Goal: Find specific page/section: Find specific page/section

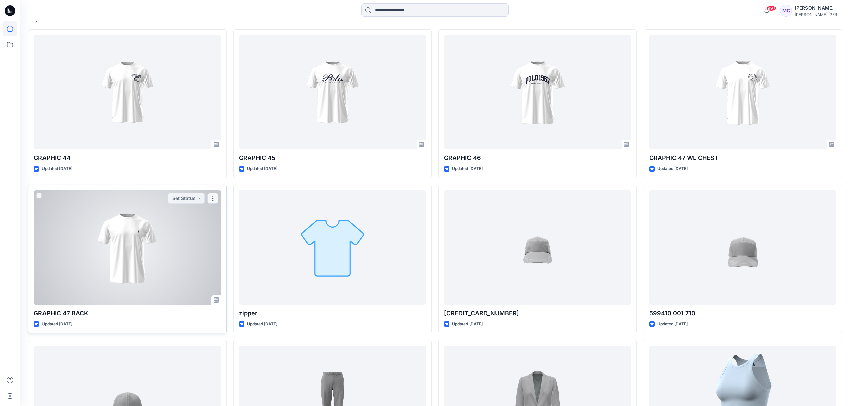
scroll to position [121, 0]
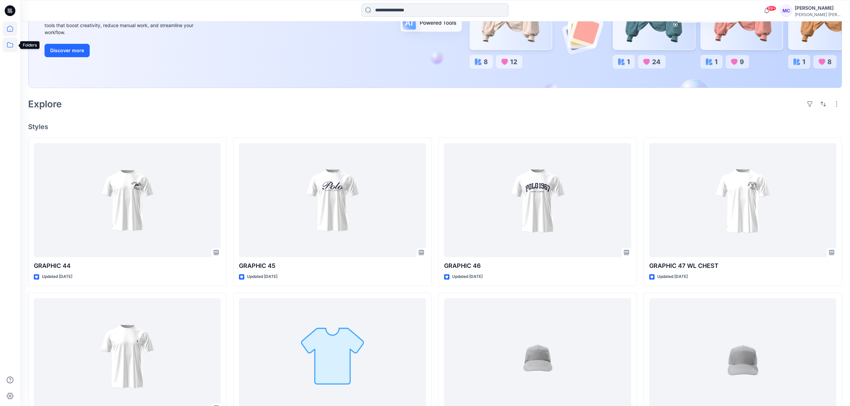
click at [11, 48] on icon at bounding box center [10, 44] width 15 height 15
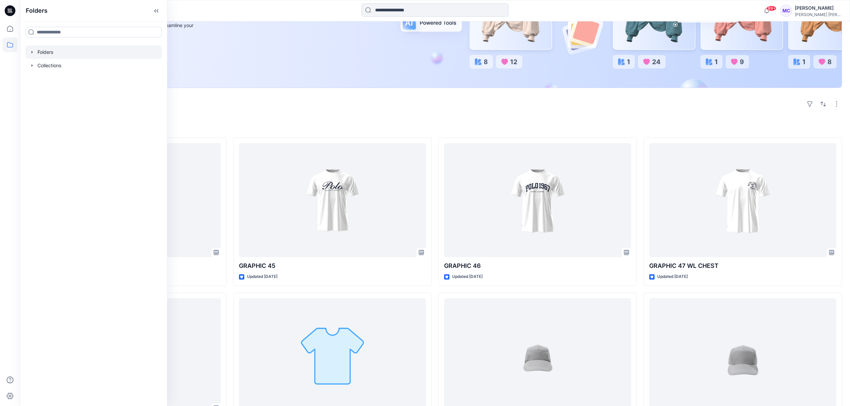
click at [31, 52] on icon "button" at bounding box center [31, 52] width 1 height 2
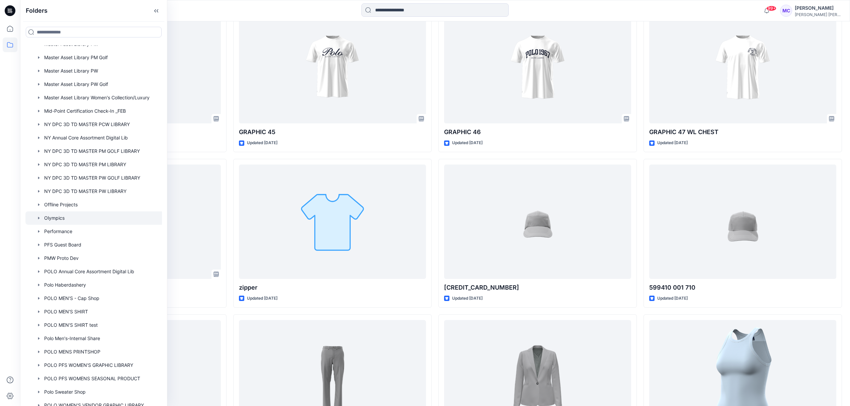
scroll to position [746, 0]
click at [104, 134] on div at bounding box center [102, 136] width 154 height 13
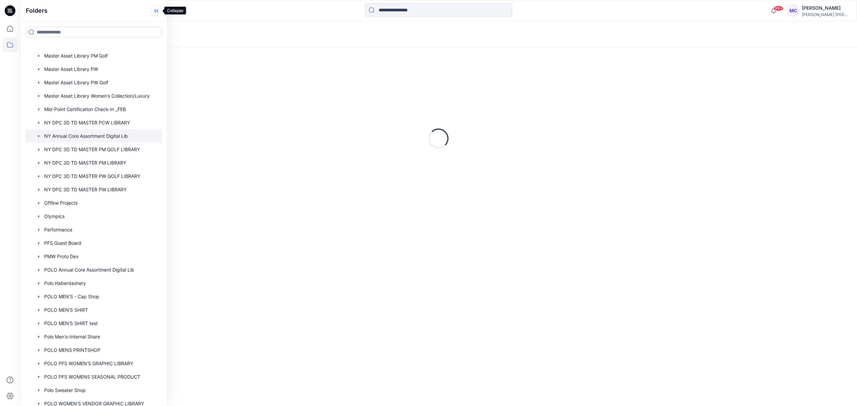
click at [154, 8] on icon at bounding box center [156, 10] width 11 height 11
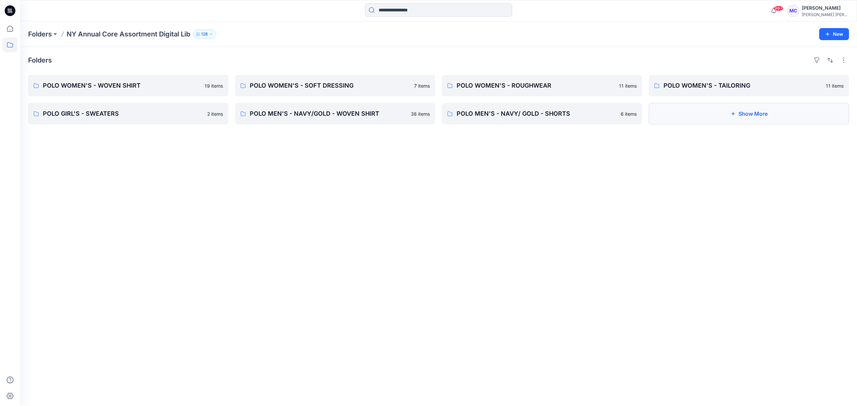
click at [750, 116] on button "Show More" at bounding box center [749, 113] width 200 height 21
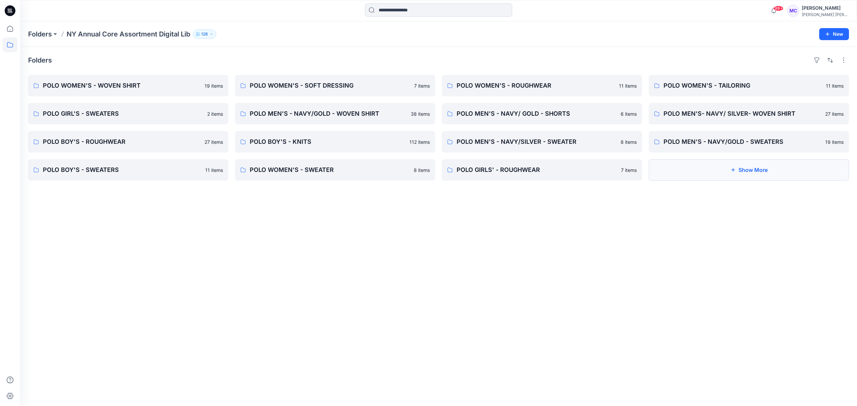
click at [773, 173] on button "Show More" at bounding box center [749, 169] width 200 height 21
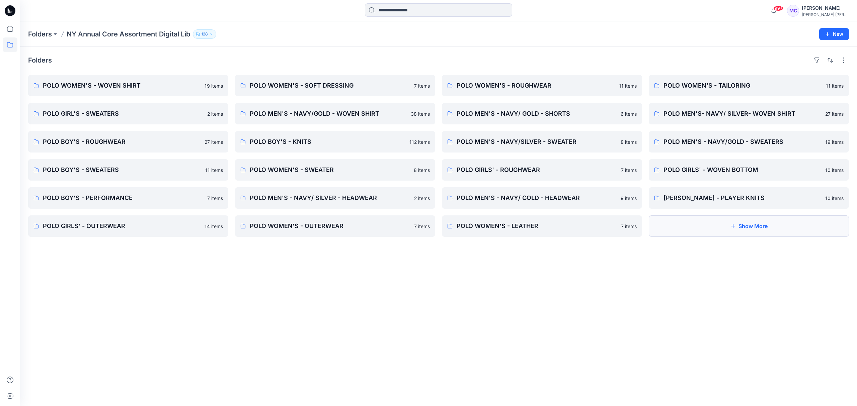
click at [770, 228] on button "Show More" at bounding box center [749, 226] width 200 height 21
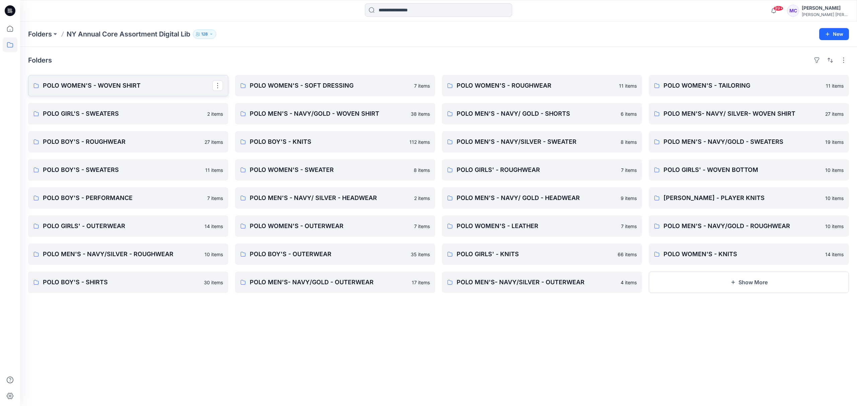
click at [117, 86] on p "POLO WOMEN'S - WOVEN SHIRT" at bounding box center [127, 85] width 169 height 9
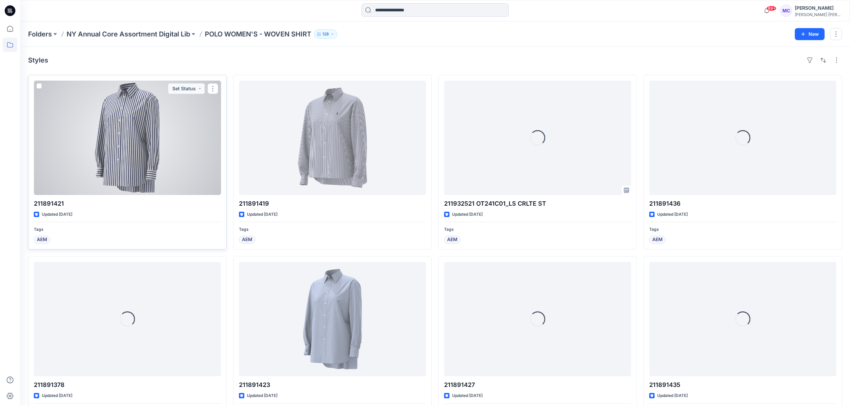
click at [134, 138] on div at bounding box center [127, 138] width 187 height 114
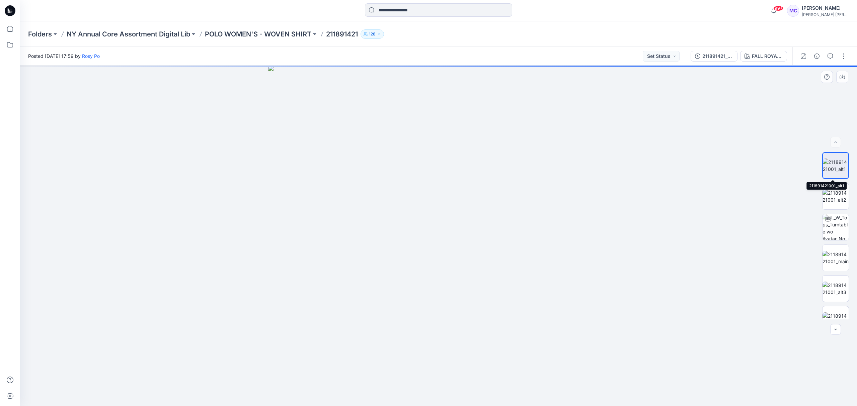
click at [834, 170] on img at bounding box center [835, 166] width 25 height 14
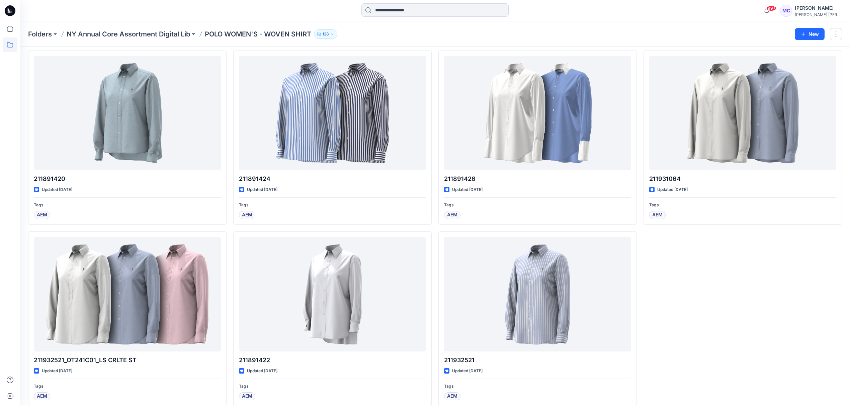
scroll to position [578, 0]
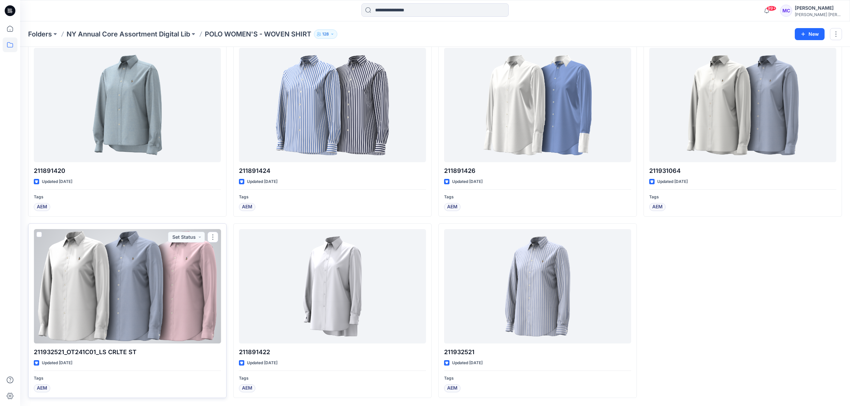
click at [126, 267] on div at bounding box center [127, 286] width 187 height 114
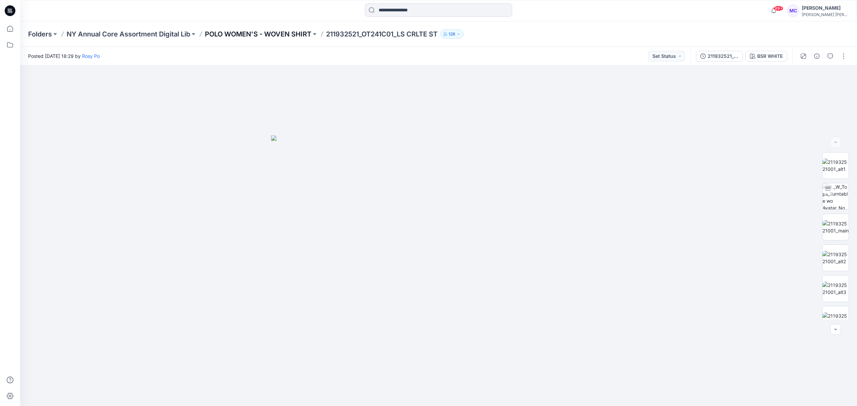
click at [268, 38] on p "POLO WOMEN'S - WOVEN SHIRT" at bounding box center [258, 33] width 106 height 9
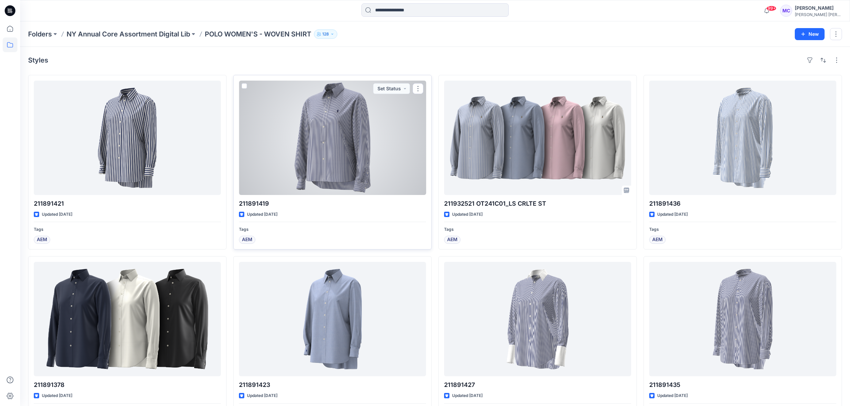
click at [363, 150] on div at bounding box center [332, 138] width 187 height 114
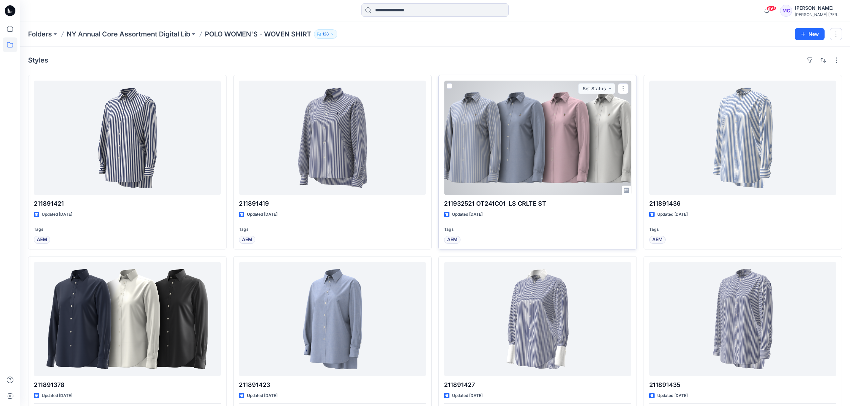
click at [514, 160] on div at bounding box center [537, 138] width 187 height 114
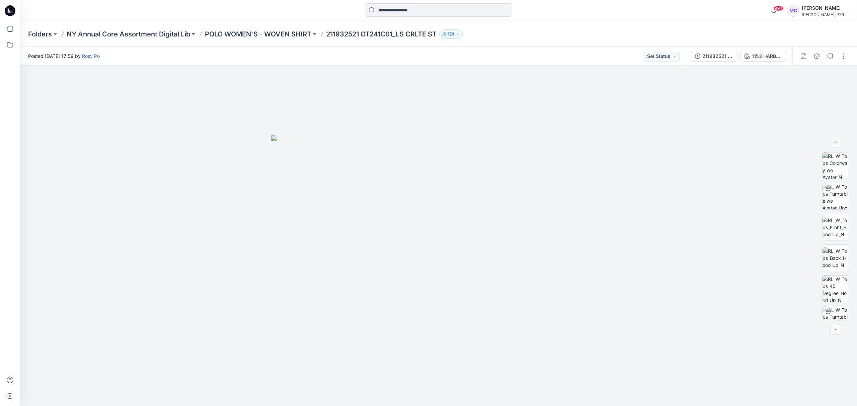
click at [820, 12] on div "[PERSON_NAME] [PERSON_NAME]" at bounding box center [824, 14] width 47 height 5
click at [807, 84] on p "Organization Settings" at bounding box center [784, 89] width 48 height 13
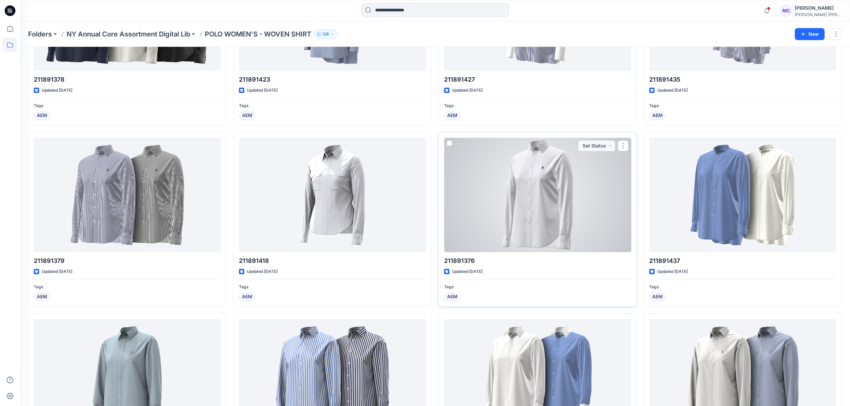
scroll to position [312, 0]
